Goal: Information Seeking & Learning: Learn about a topic

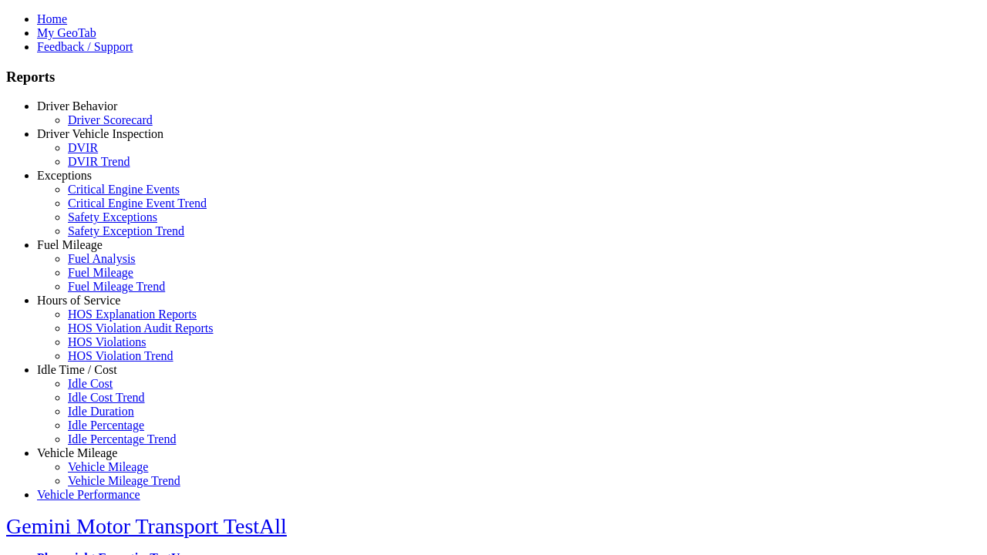
click at [89, 307] on link "Hours of Service" at bounding box center [78, 300] width 83 height 13
click at [100, 349] on link "HOS Violations" at bounding box center [107, 341] width 78 height 13
select select "**********"
type input "**********"
